Goal: Information Seeking & Learning: Learn about a topic

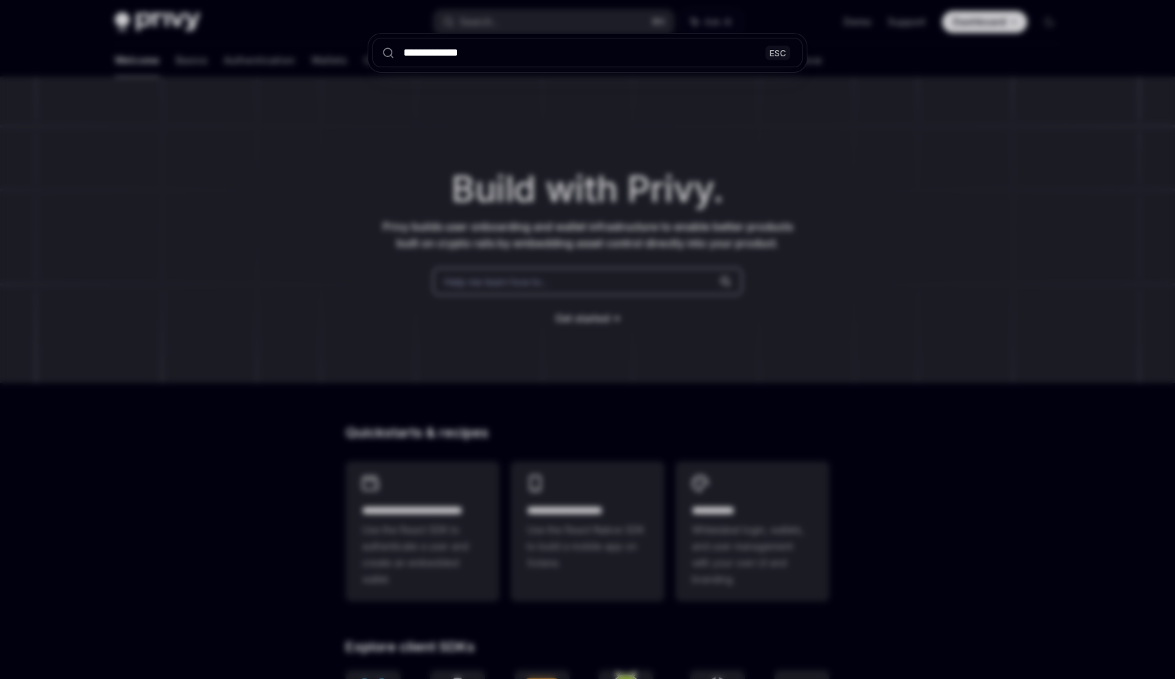
click at [431, 53] on input "**********" at bounding box center [587, 53] width 430 height 30
type input "**********"
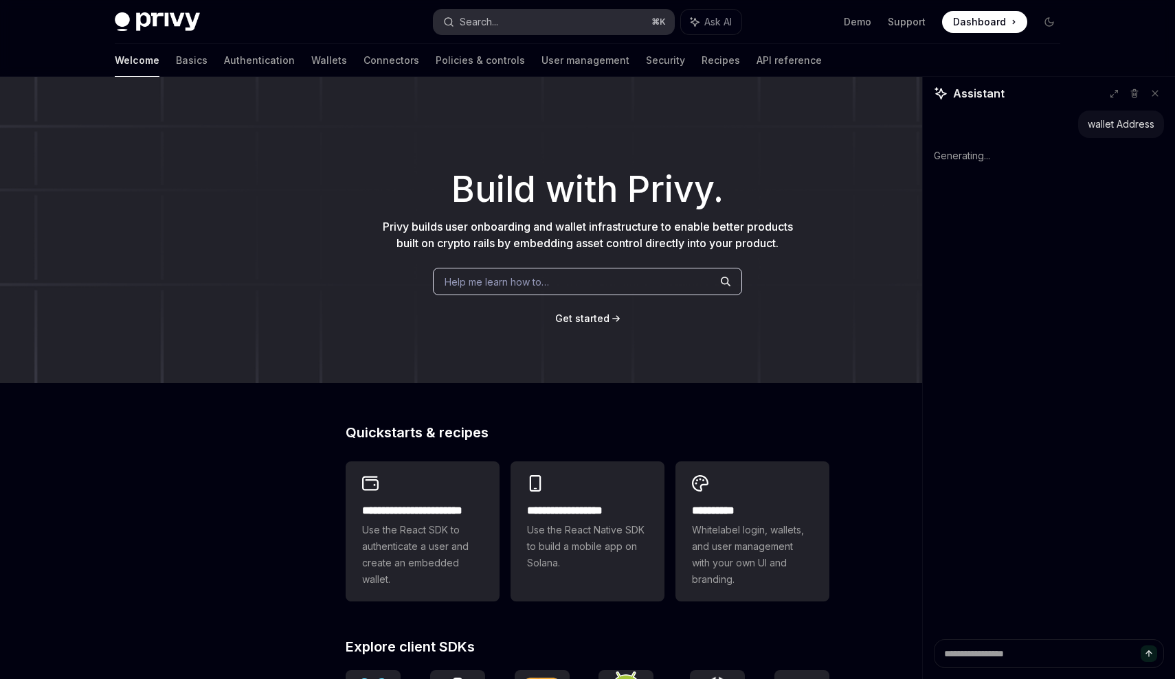
click at [489, 34] on button "Search... ⌘ K" at bounding box center [554, 22] width 240 height 25
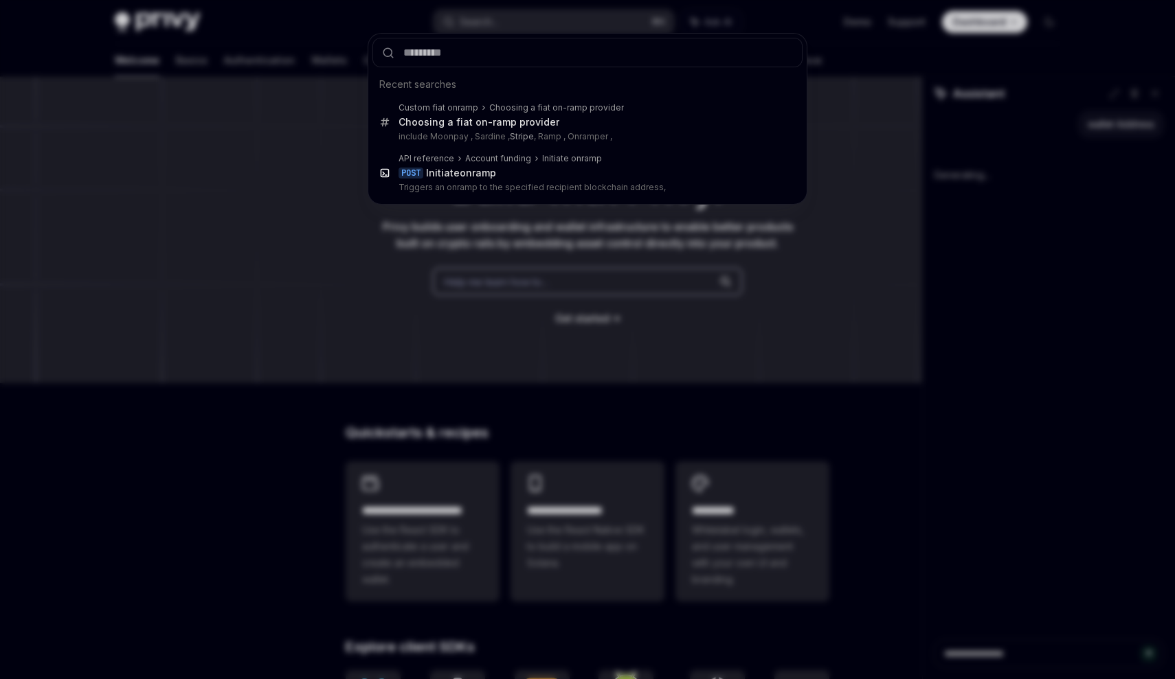
click at [888, 42] on div "Recent searches Custom fiat onramp Choosing a fiat on-ramp provider Choosing a …" at bounding box center [587, 339] width 1175 height 679
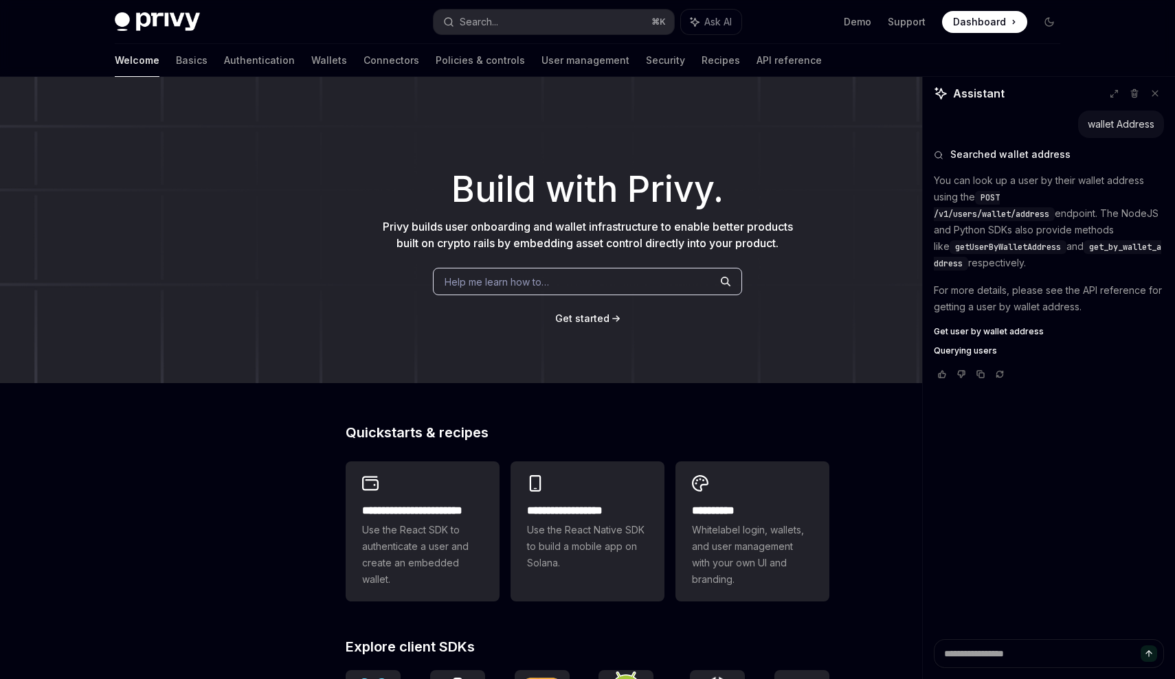
type textarea "*"
click at [995, 655] on textarea at bounding box center [1049, 654] width 230 height 29
paste textarea "**********"
type textarea "**********"
type textarea "*"
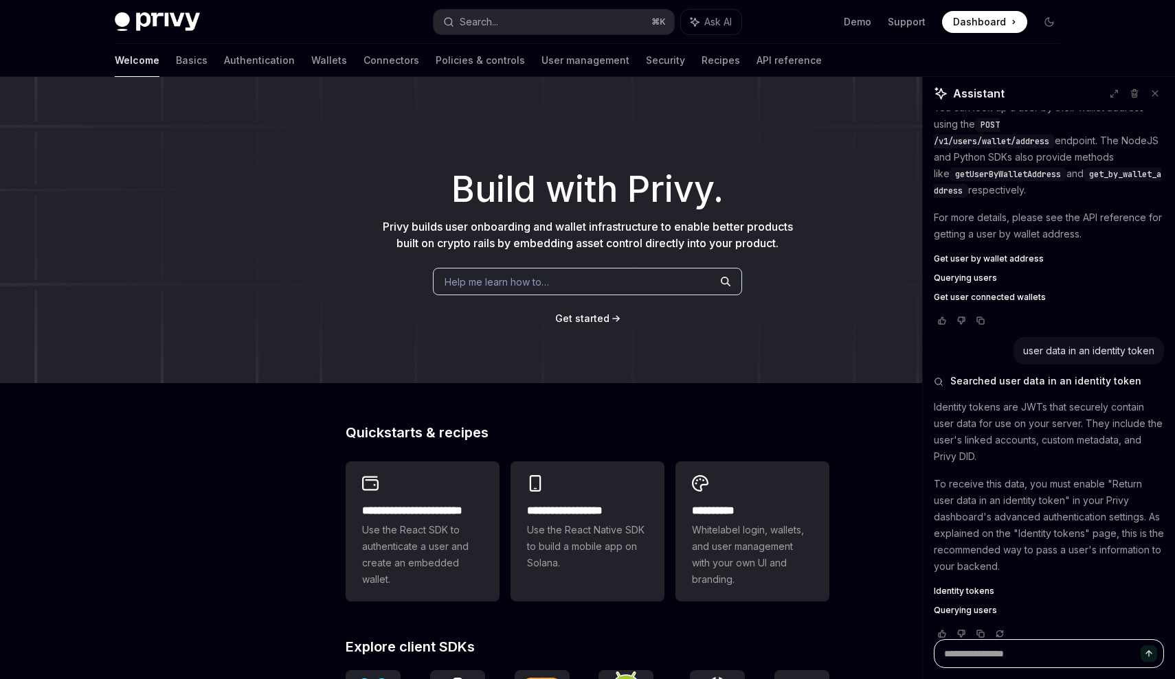
scroll to position [92, 0]
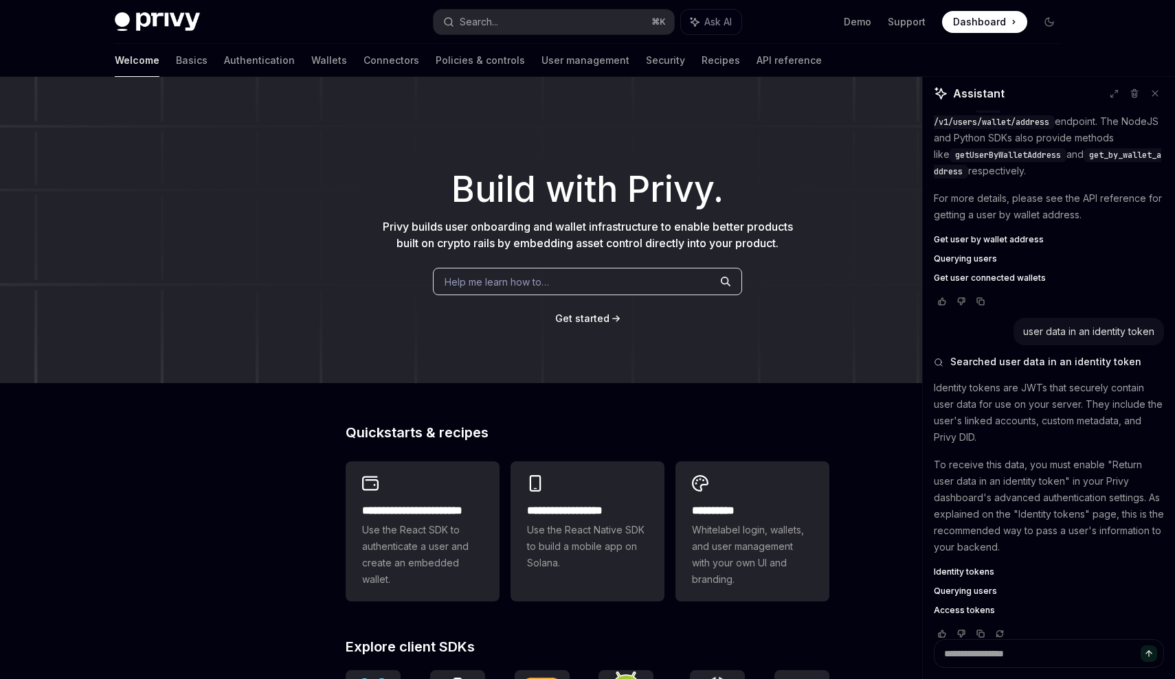
click at [957, 567] on span "Identity tokens" at bounding box center [964, 572] width 60 height 11
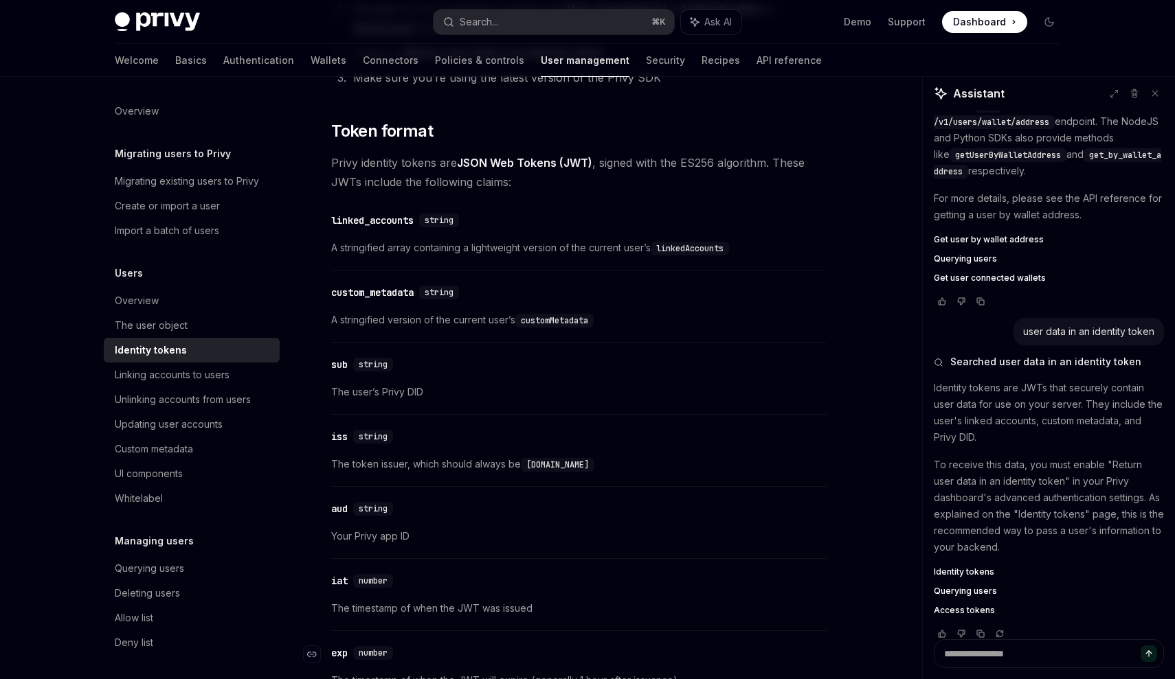
scroll to position [451, 0]
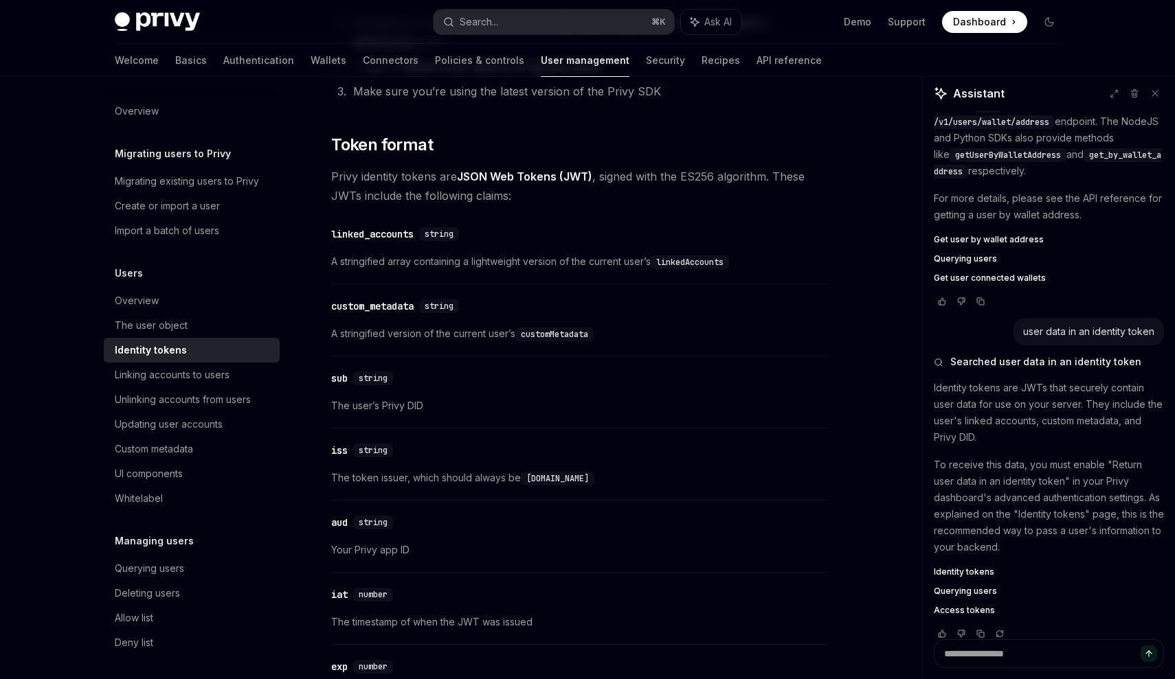
click at [552, 335] on code "customMetadata" at bounding box center [554, 335] width 78 height 14
click at [397, 304] on div "custom_metadata" at bounding box center [372, 307] width 82 height 14
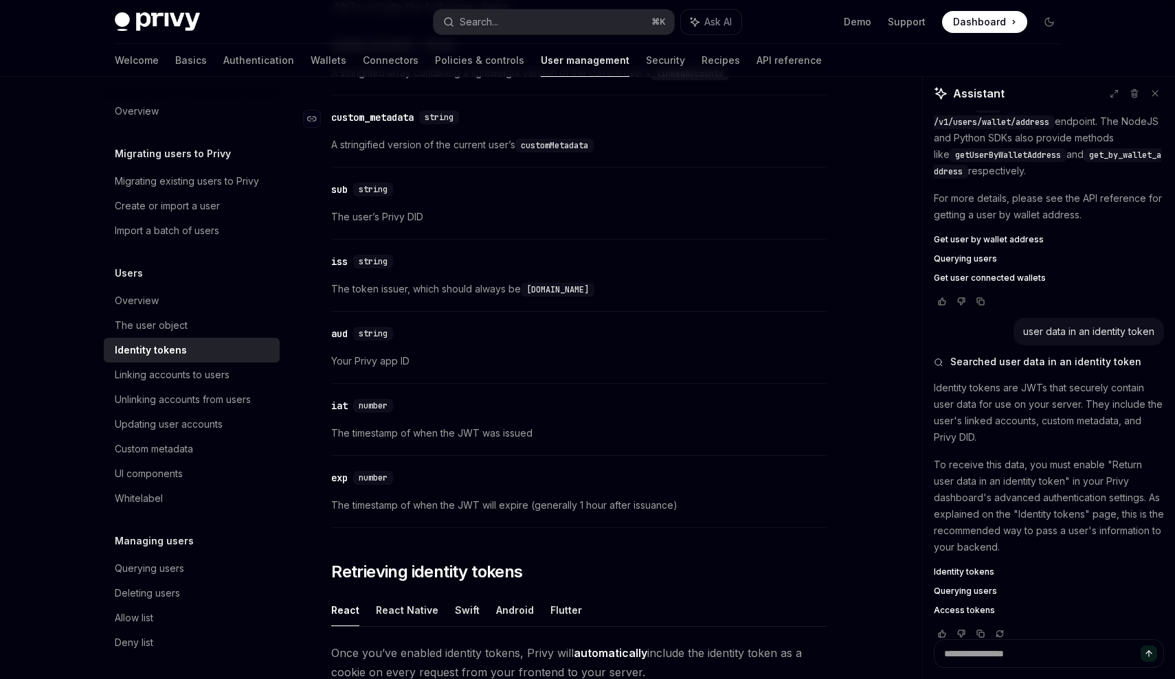
scroll to position [659, 0]
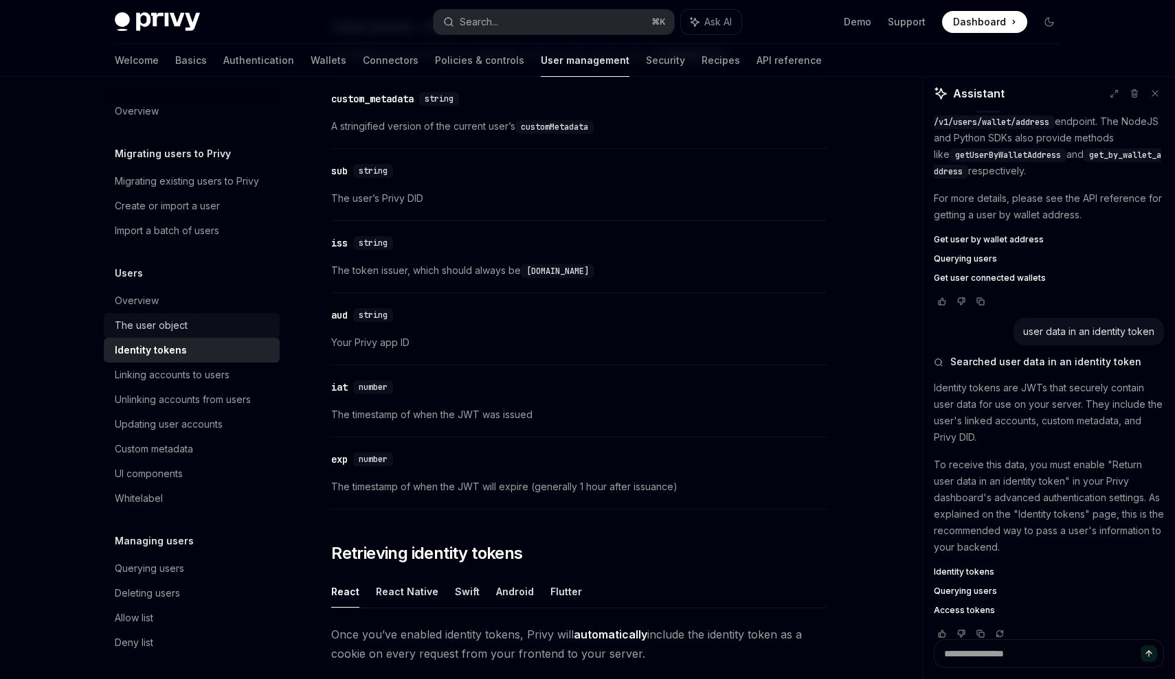
click at [203, 321] on div "The user object" at bounding box center [193, 325] width 157 height 16
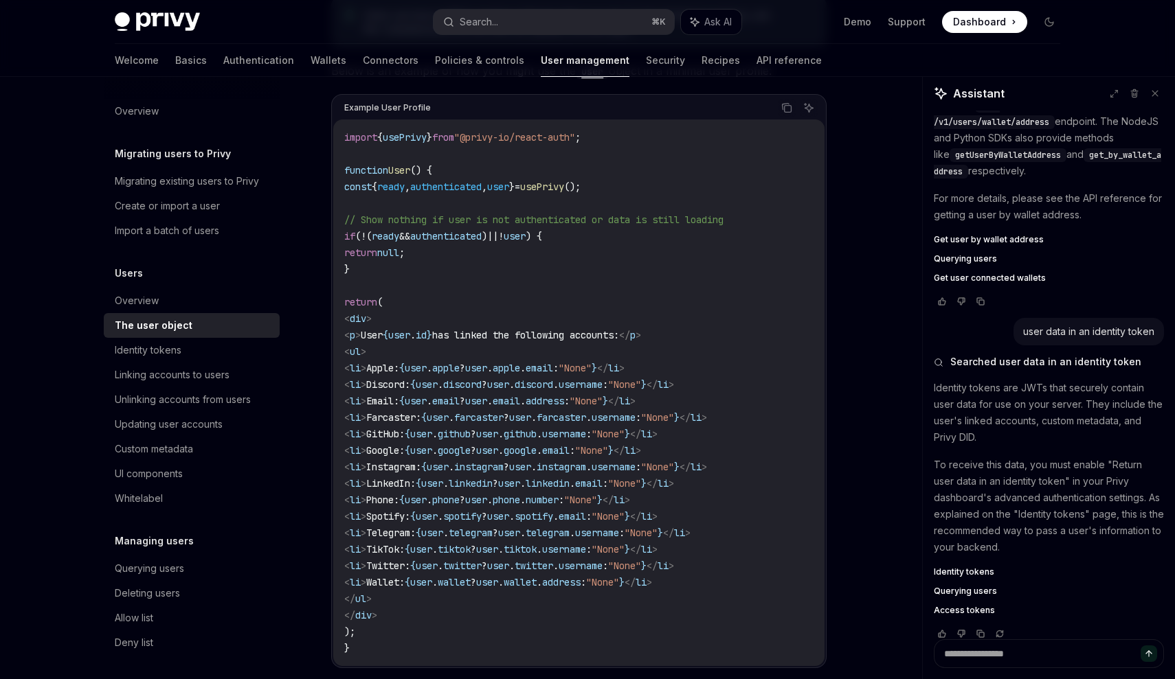
scroll to position [1209, 0]
click at [196, 346] on div "Identity tokens" at bounding box center [193, 350] width 157 height 16
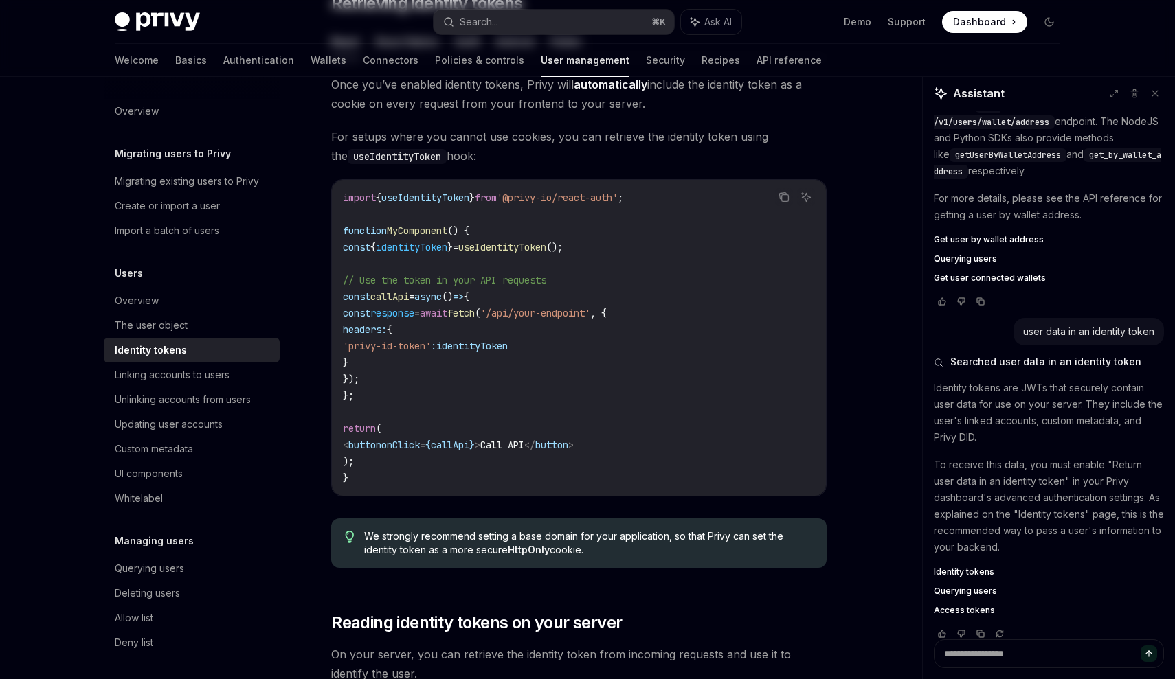
type textarea "*"
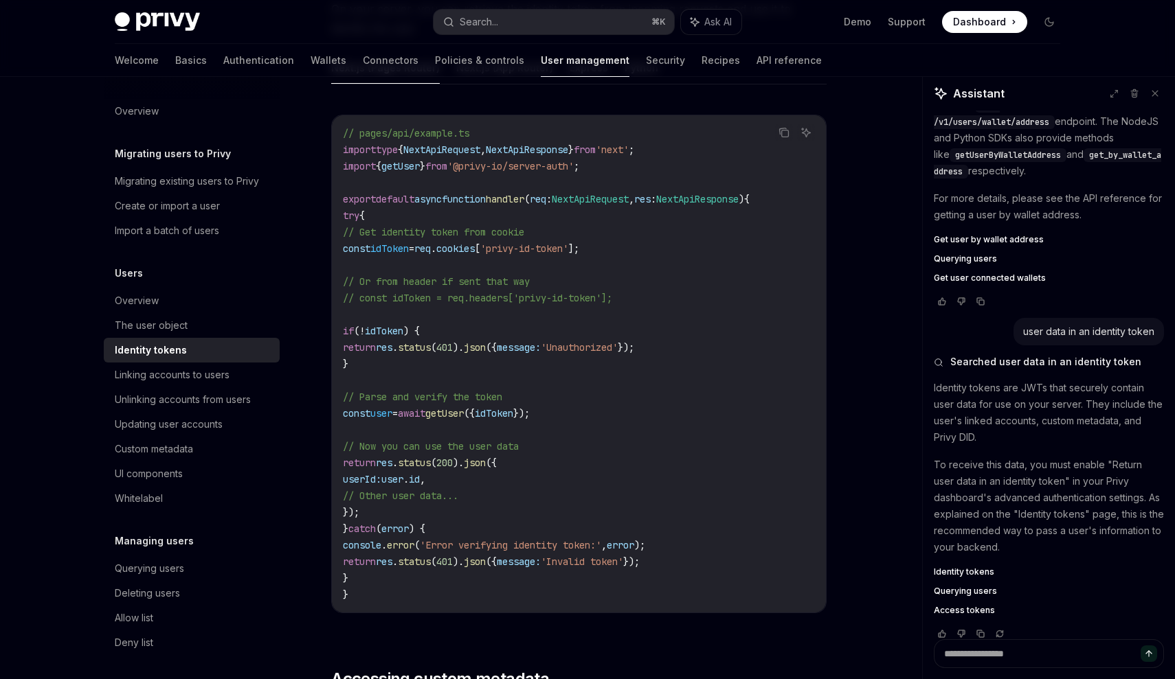
scroll to position [1854, 0]
drag, startPoint x: 626, startPoint y: 171, endPoint x: 339, endPoint y: 162, distance: 287.3
click at [339, 162] on div "// pages/api/example.ts import type { NextApiRequest , NextApiResponse } from '…" at bounding box center [579, 365] width 494 height 497
copy span "import { getUser } from '@privy-io/server-auth' ;"
drag, startPoint x: 355, startPoint y: 409, endPoint x: 629, endPoint y: 411, distance: 273.4
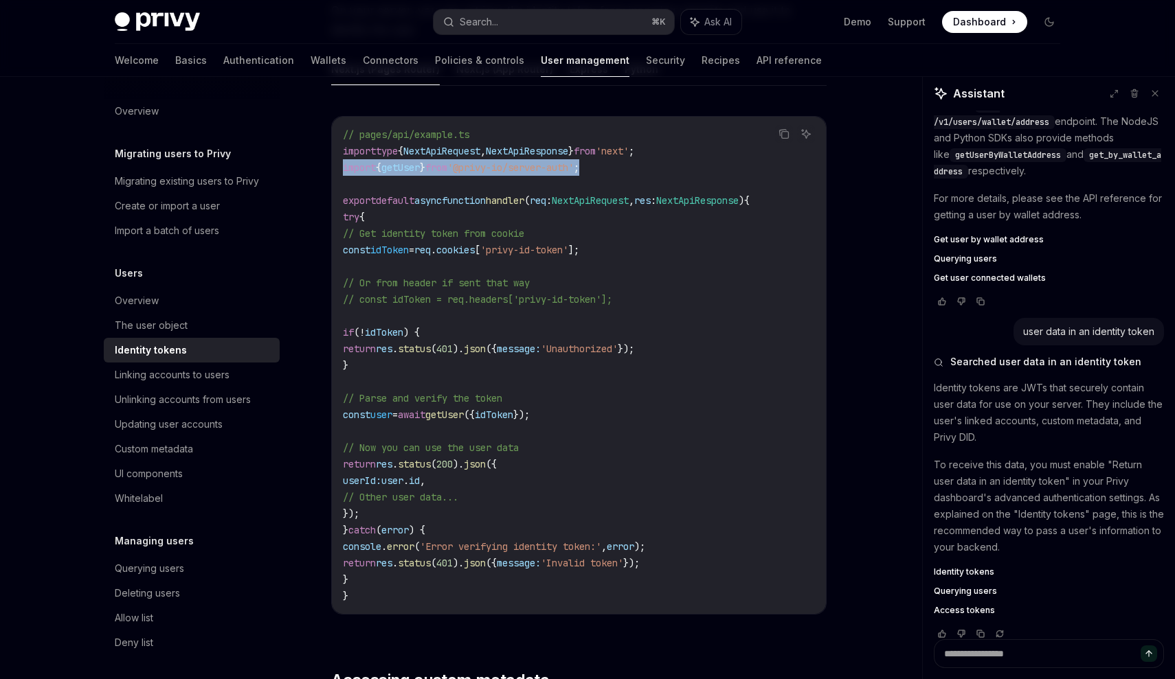
click at [629, 411] on code "// pages/api/example.ts import type { NextApiRequest , NextApiResponse } from '…" at bounding box center [579, 365] width 472 height 478
copy span "const user = await getUser ({ idToken });"
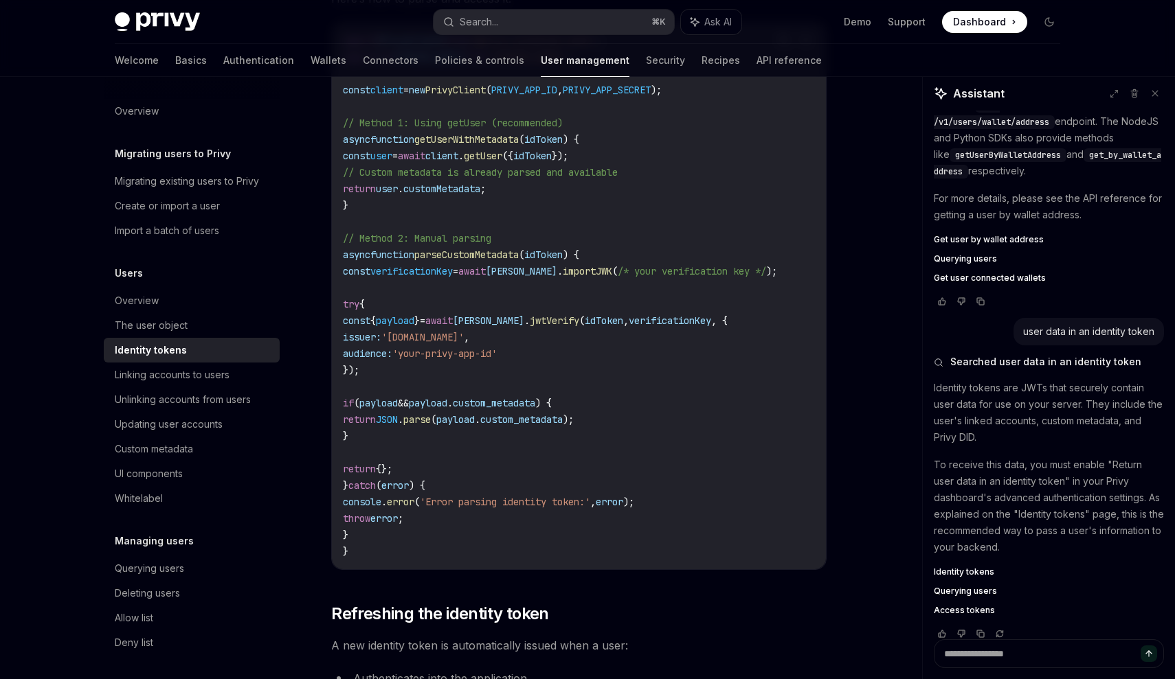
scroll to position [2636, 0]
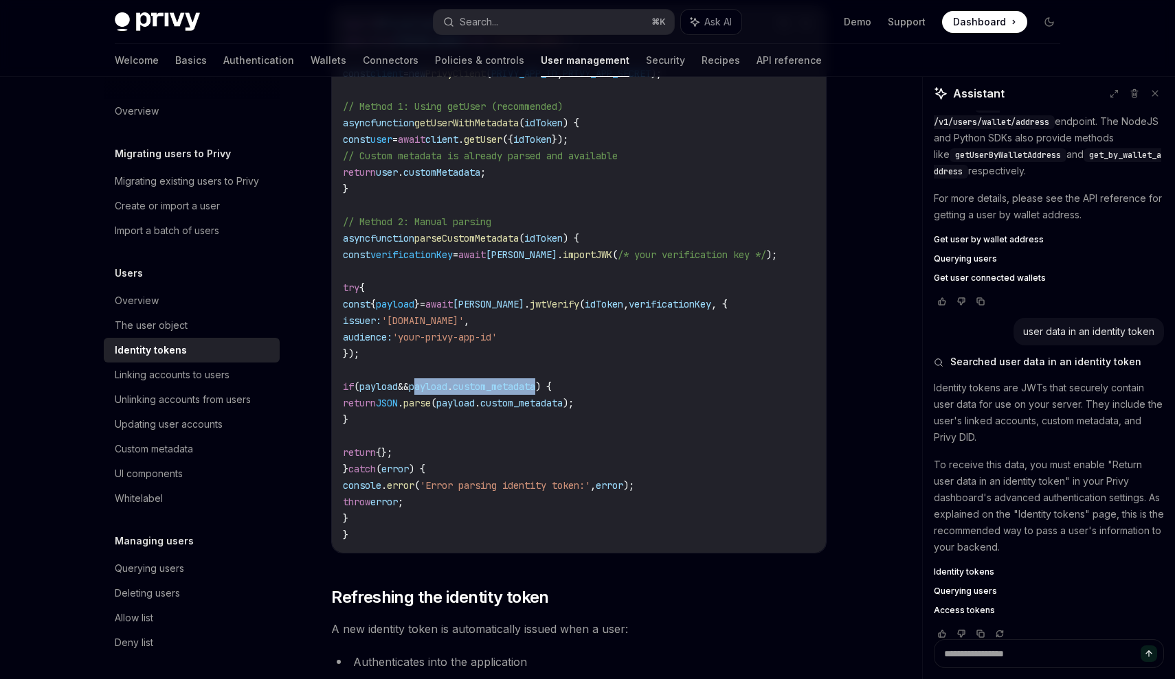
drag, startPoint x: 451, startPoint y: 390, endPoint x: 586, endPoint y: 393, distance: 134.7
click at [552, 393] on span "if ( payload && payload . custom_metadata ) {" at bounding box center [447, 387] width 209 height 12
copy span "payload . custom_metadata"
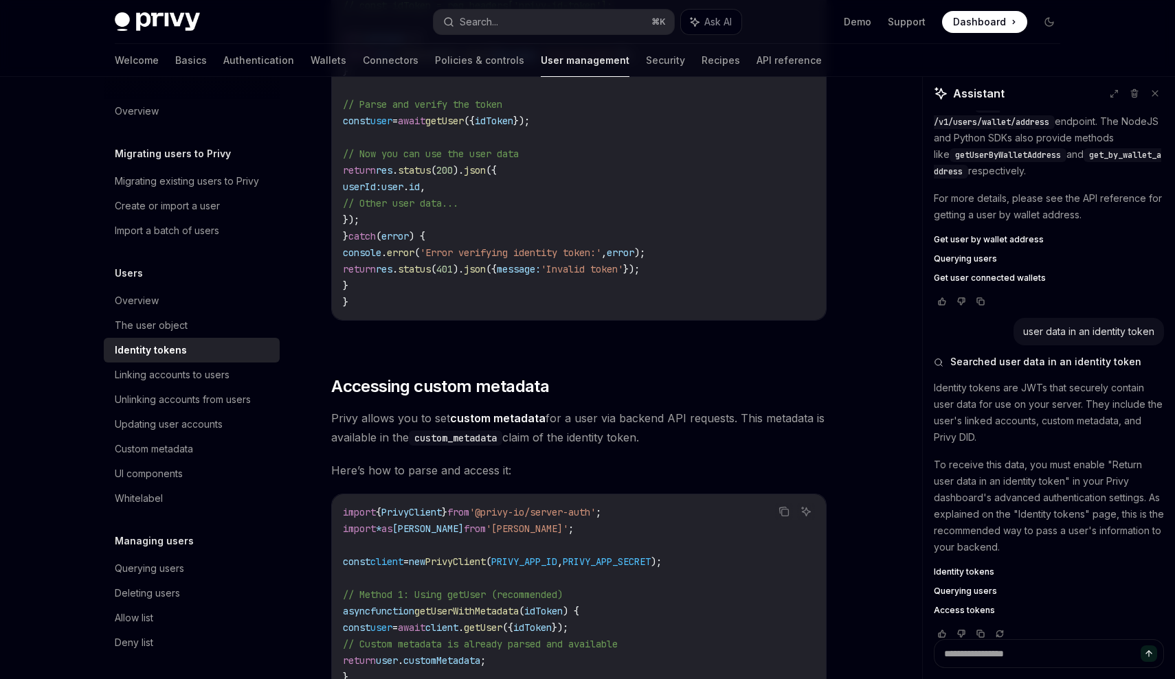
scroll to position [2147, 0]
click at [655, 1] on div "Privy Docs home page Search... ⌘ K Ask AI Demo Support Dashboard Dashboard Sear…" at bounding box center [587, 22] width 945 height 44
